Goal: Book appointment/travel/reservation

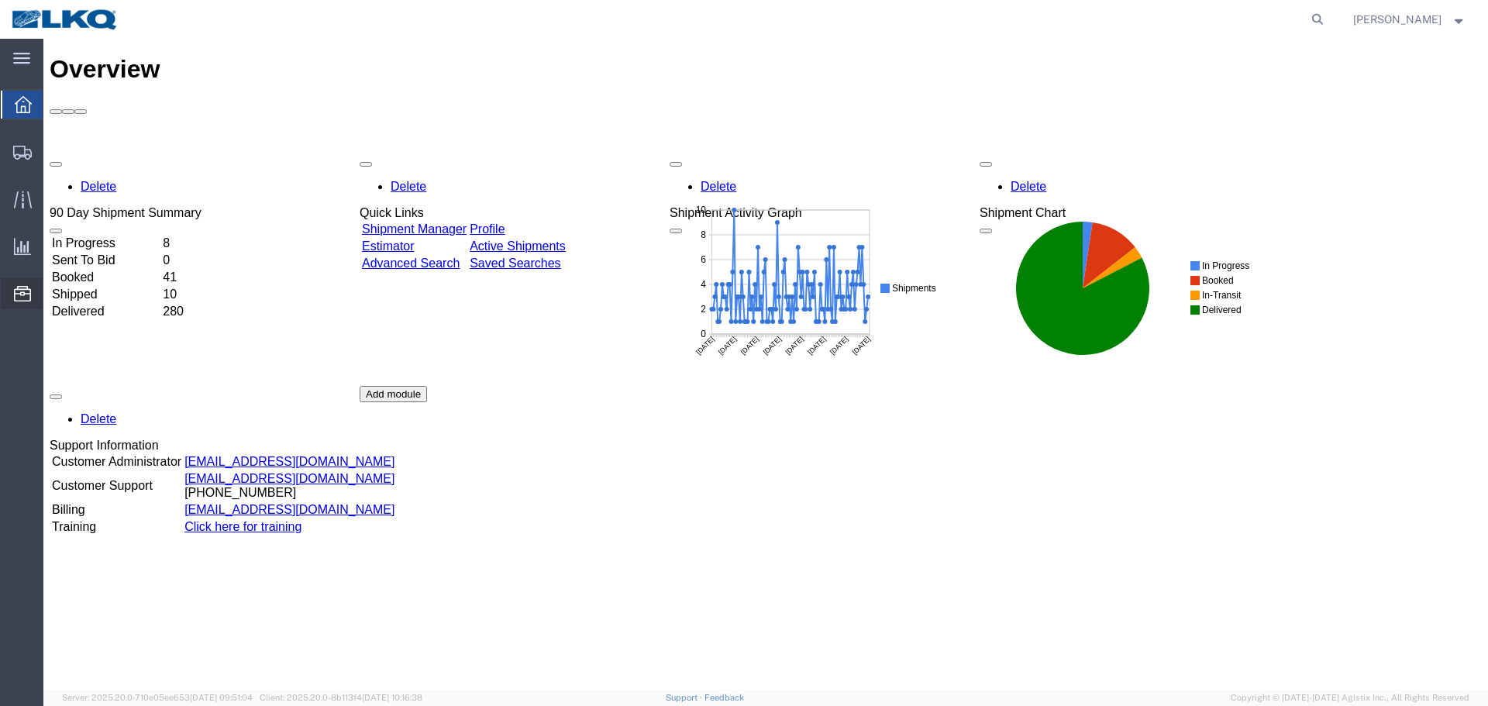
click at [0, 0] on span "Location Appointment" at bounding box center [0, 0] width 0 height 0
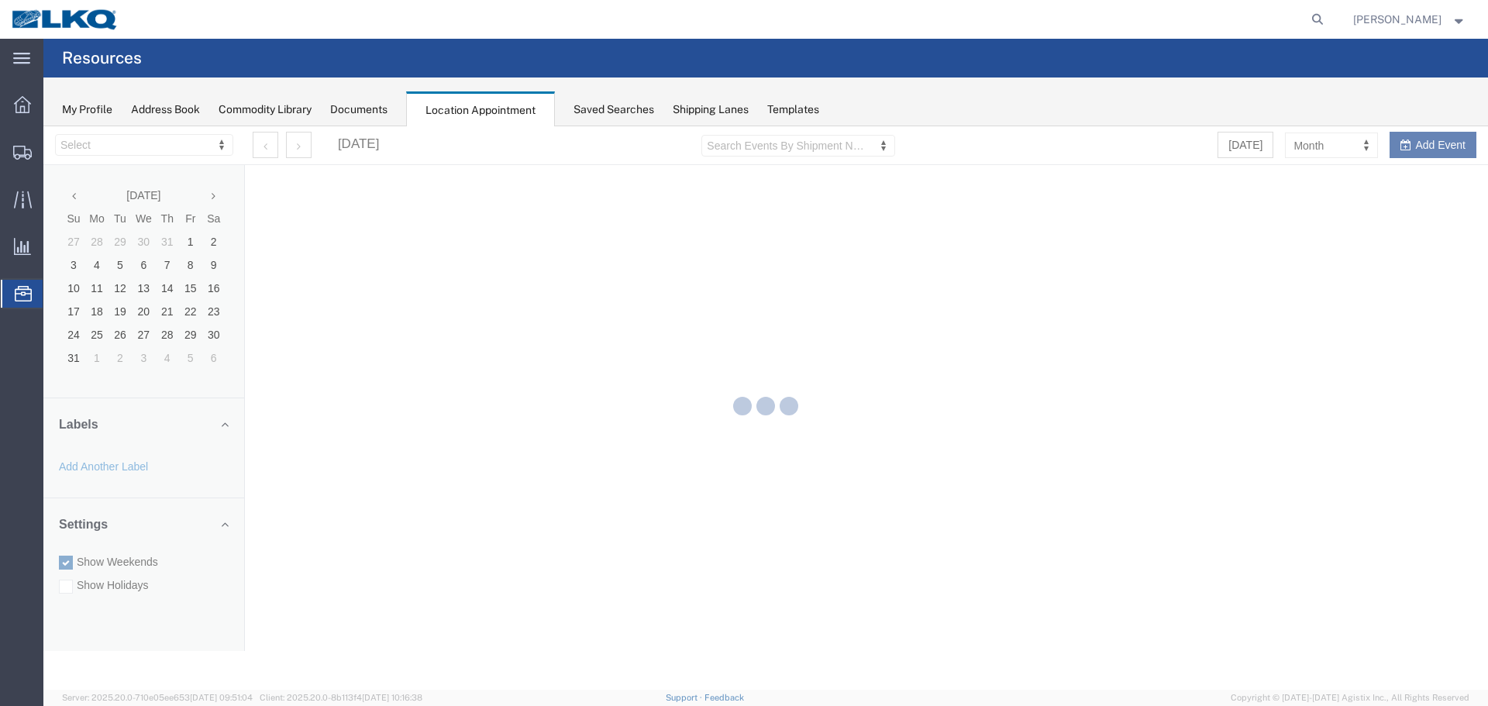
select select "28018"
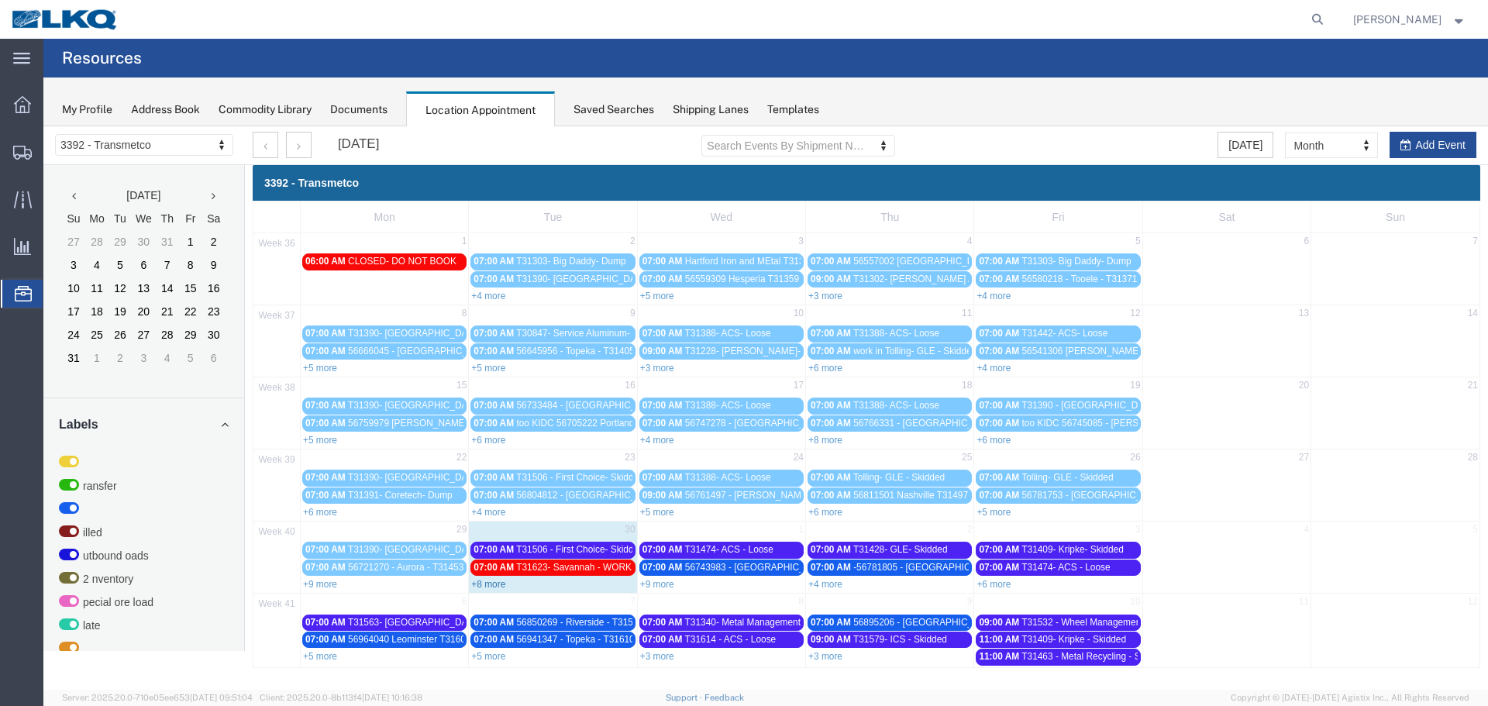
click at [498, 582] on link "+8 more" at bounding box center [488, 584] width 34 height 11
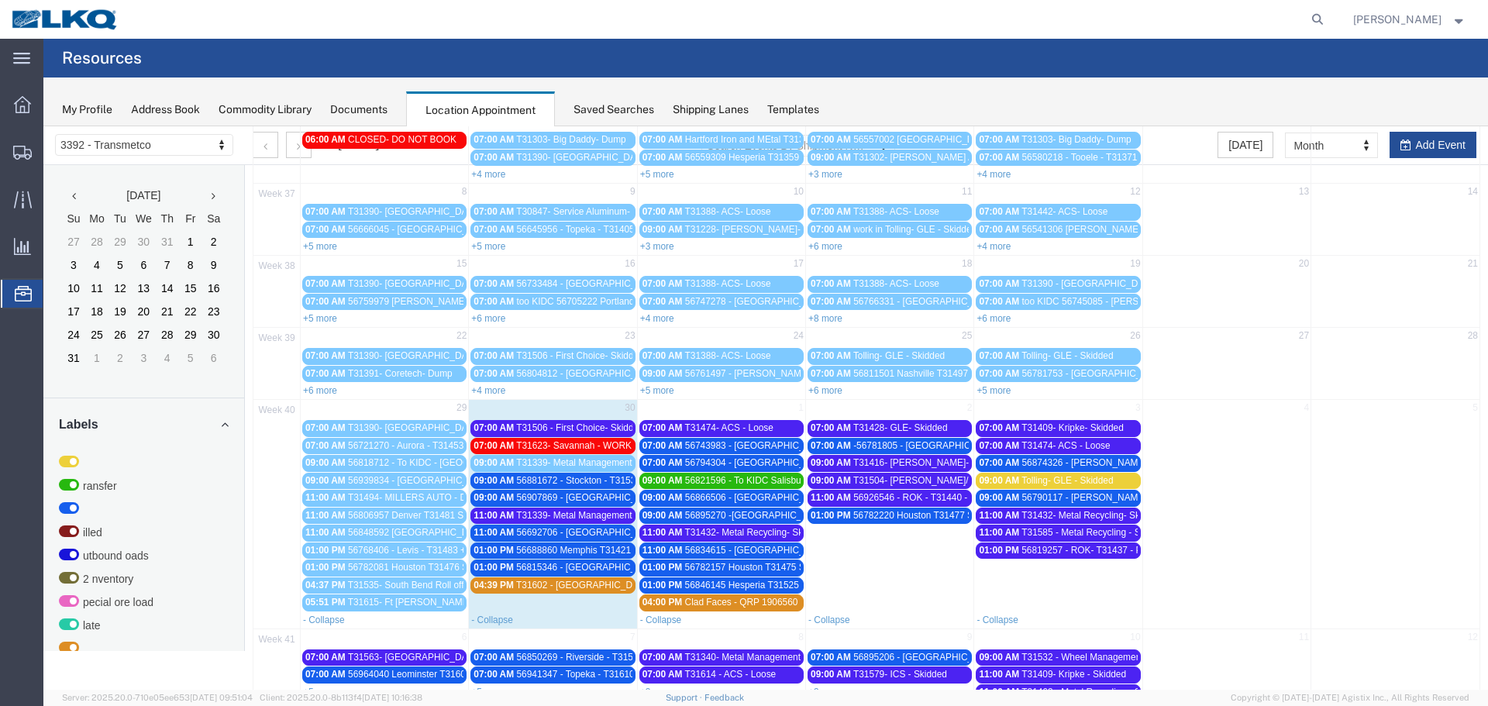
scroll to position [151, 0]
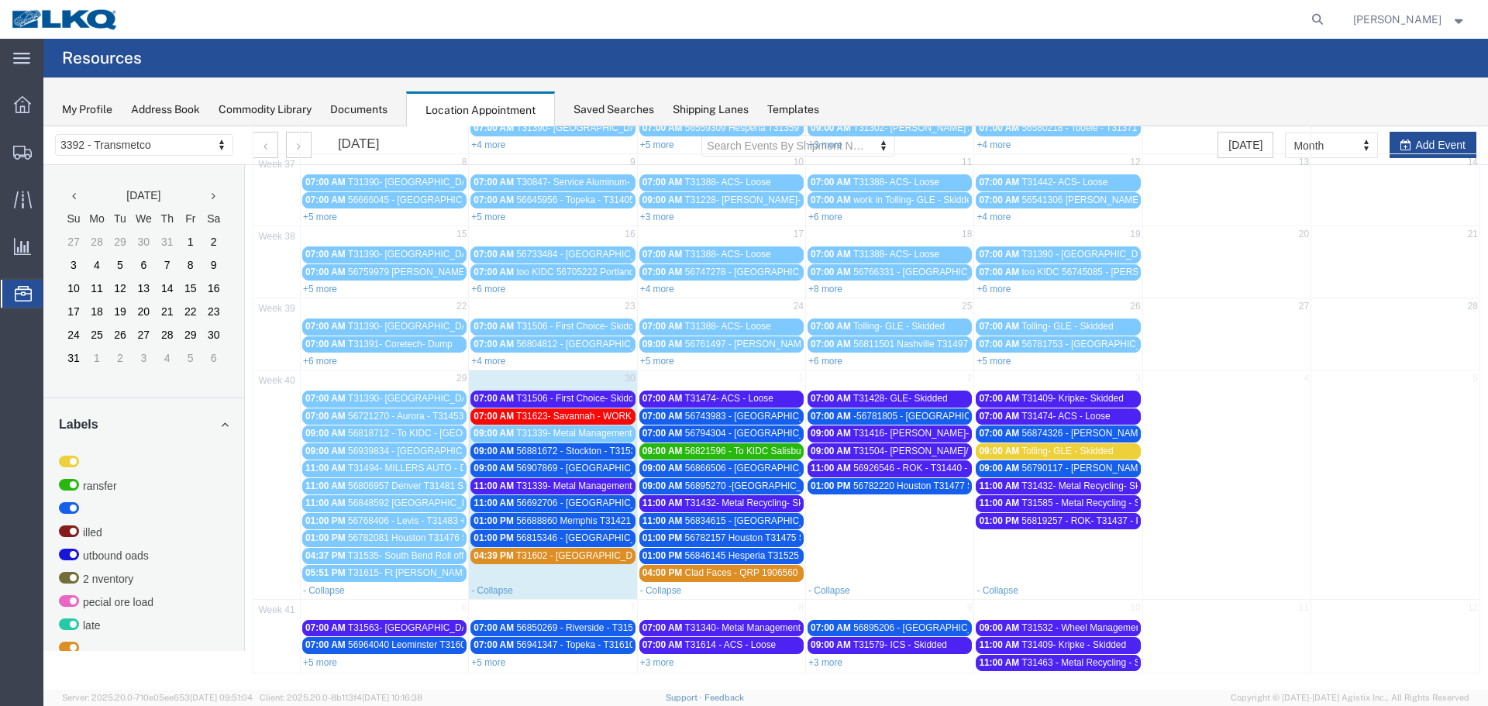
click at [586, 434] on span "T31339- Metal Management- Skidded" at bounding box center [593, 433] width 155 height 11
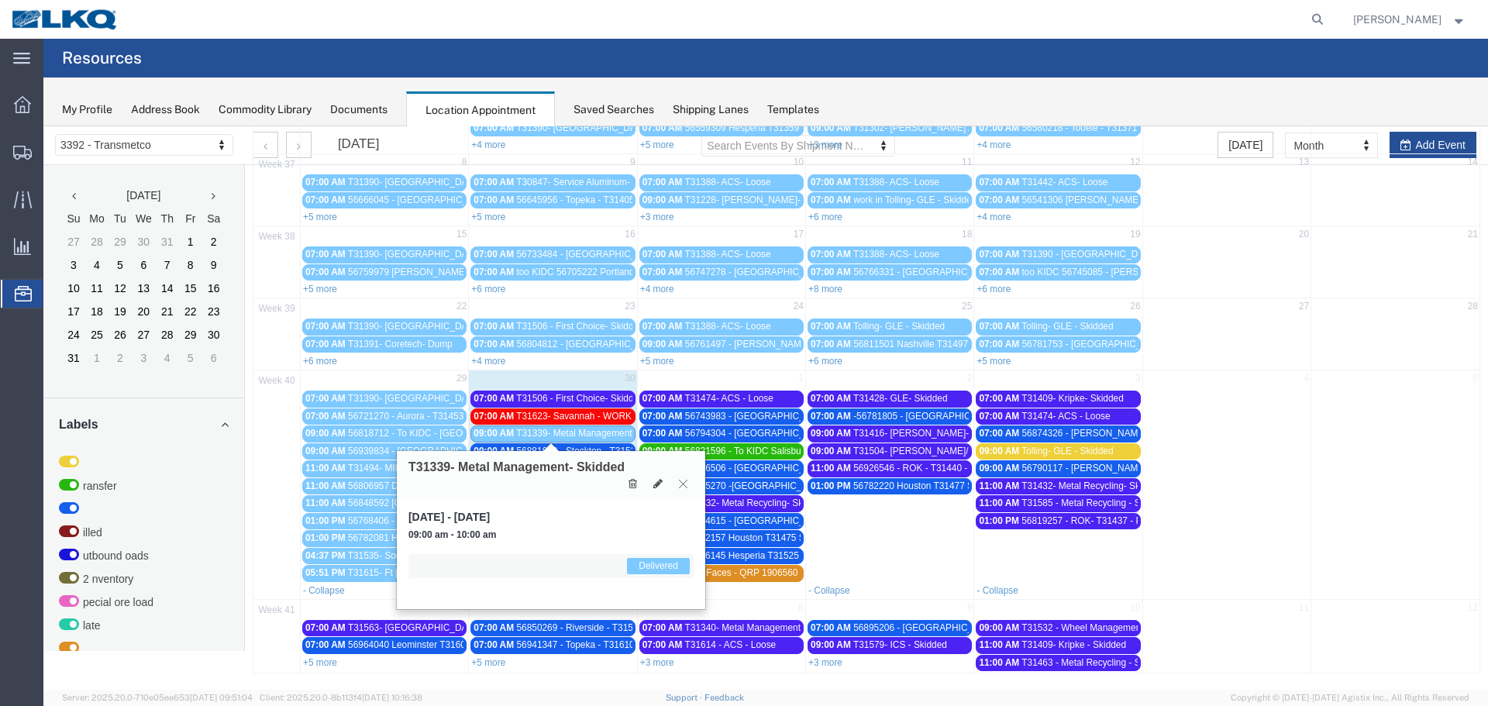
click at [682, 485] on icon at bounding box center [683, 483] width 9 height 9
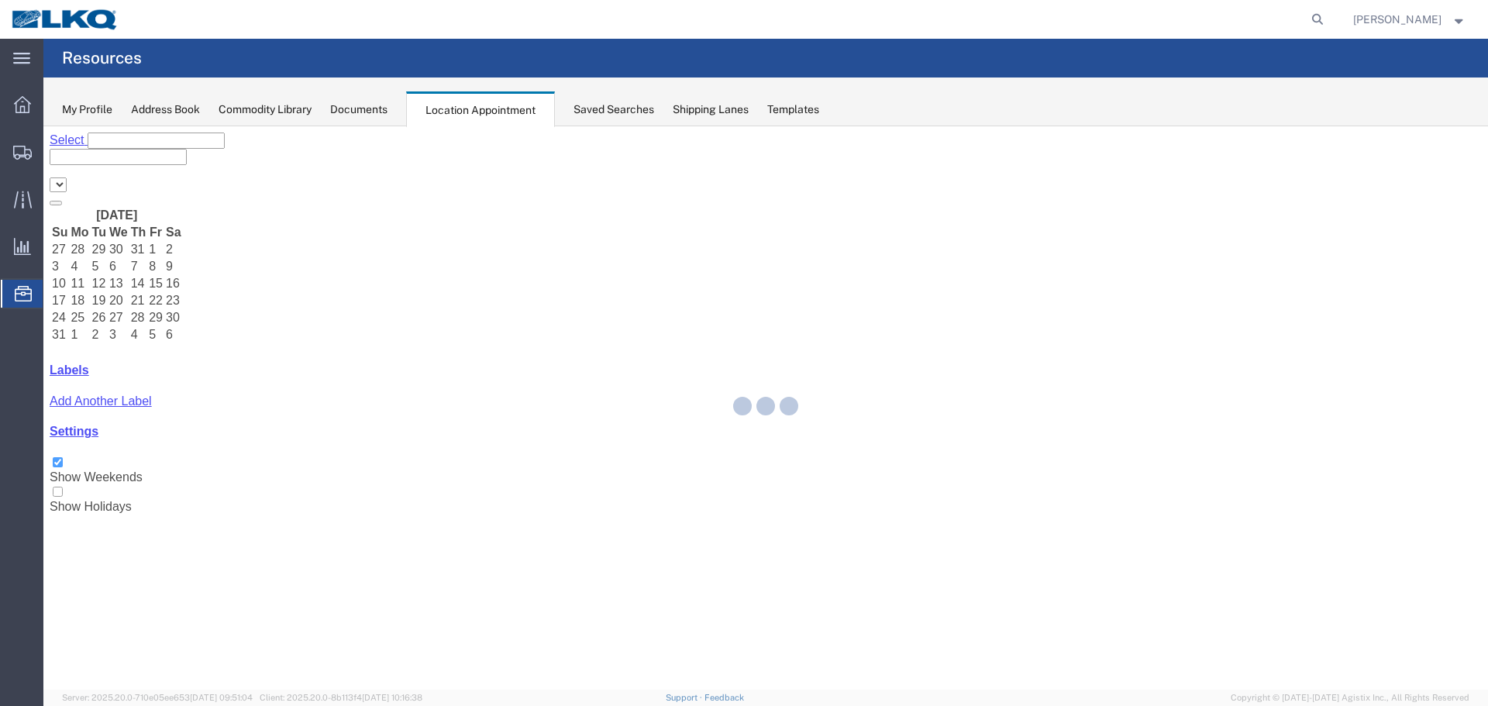
select select "28018"
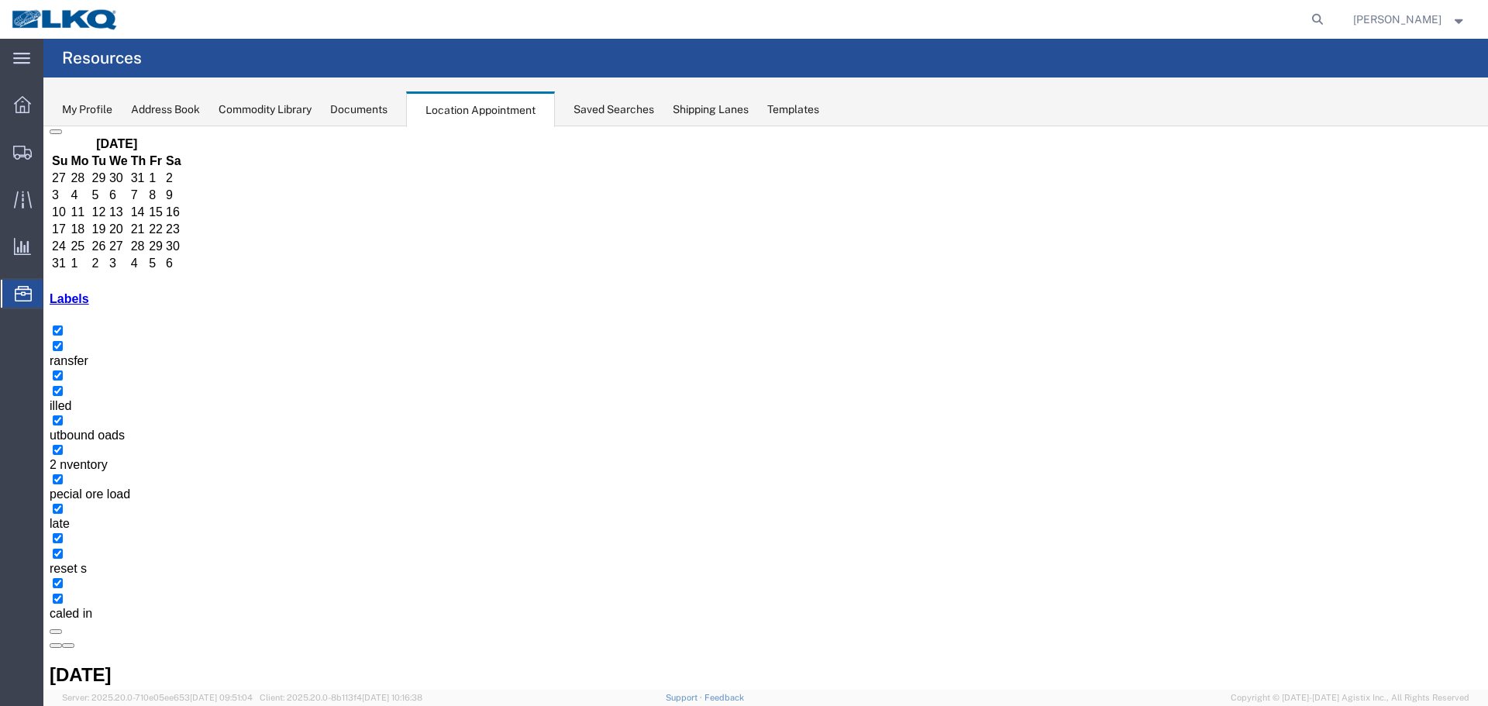
scroll to position [151, 0]
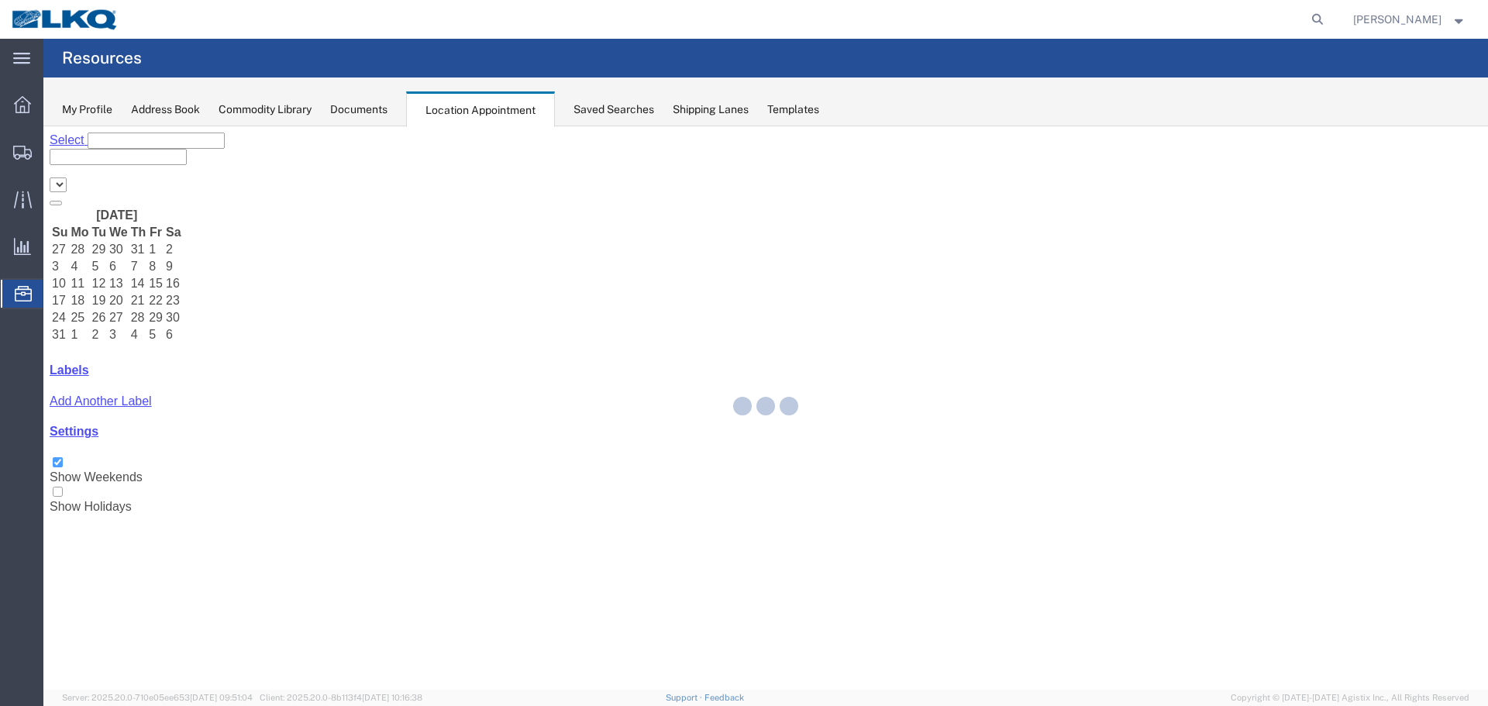
select select "28018"
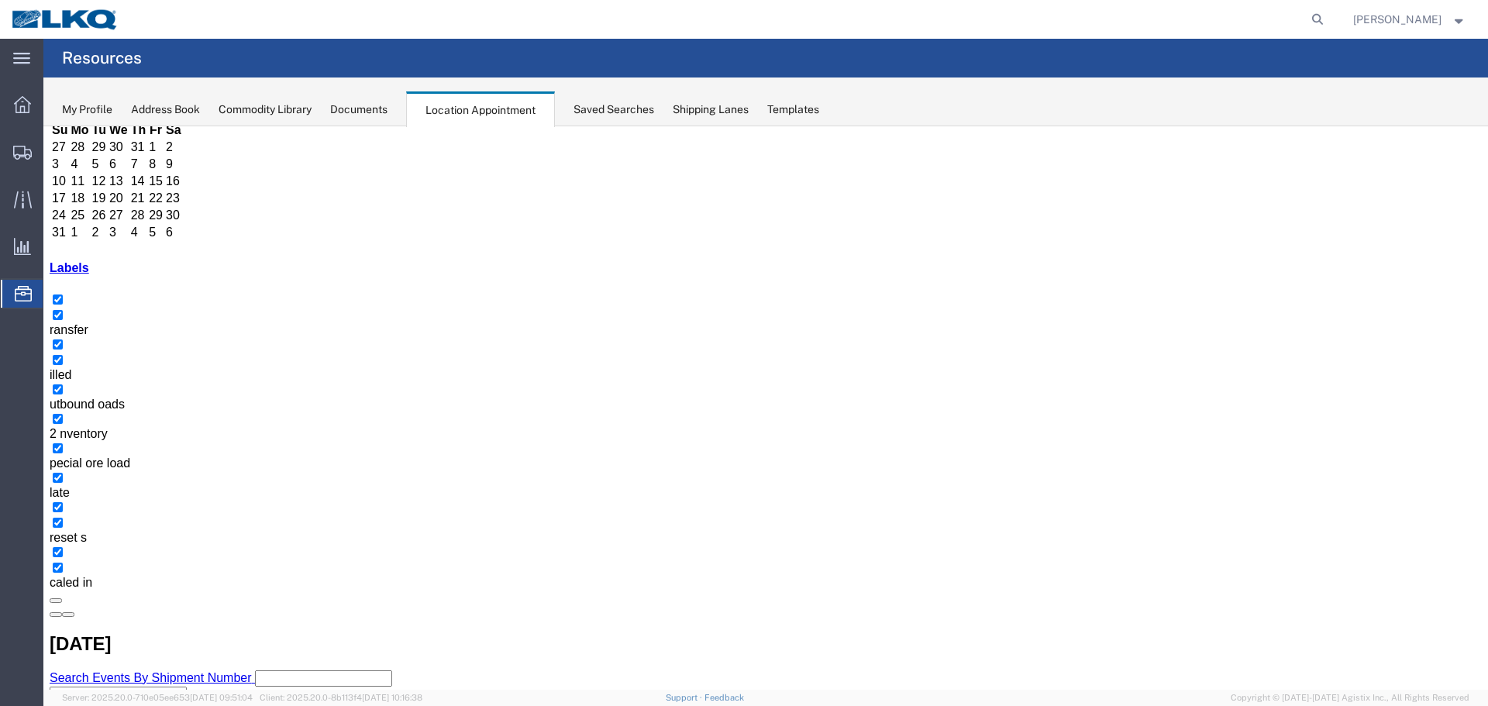
scroll to position [151, 0]
